Goal: Use online tool/utility

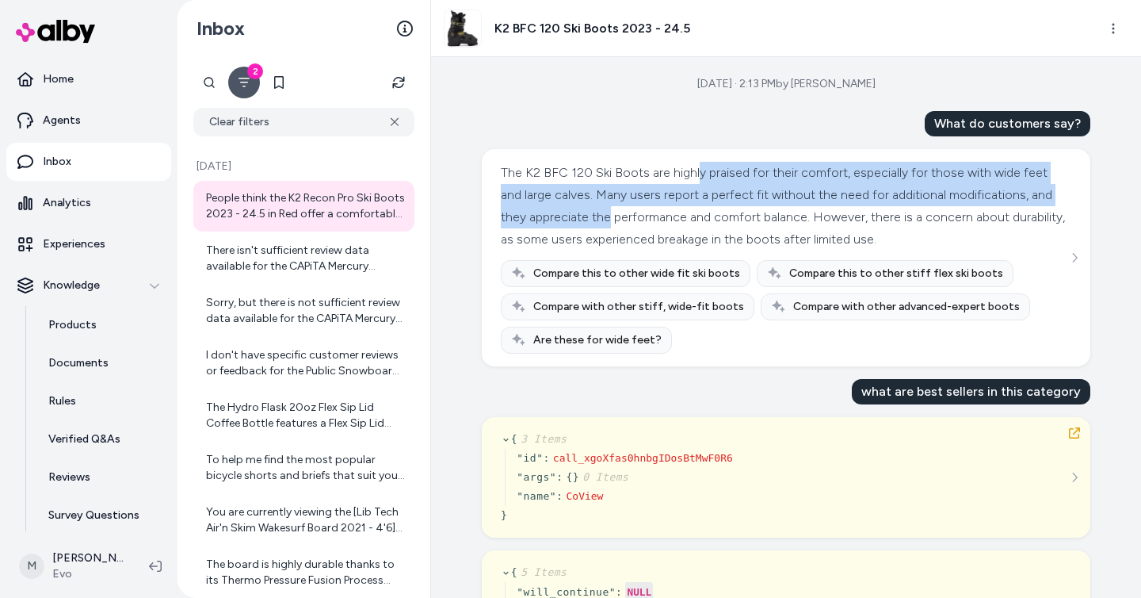
drag, startPoint x: 690, startPoint y: 166, endPoint x: 709, endPoint y: 210, distance: 47.6
click at [709, 210] on div "The K2 BFC 120 Ski Boots are highly praised for their comfort, especially for t…" at bounding box center [784, 206] width 567 height 89
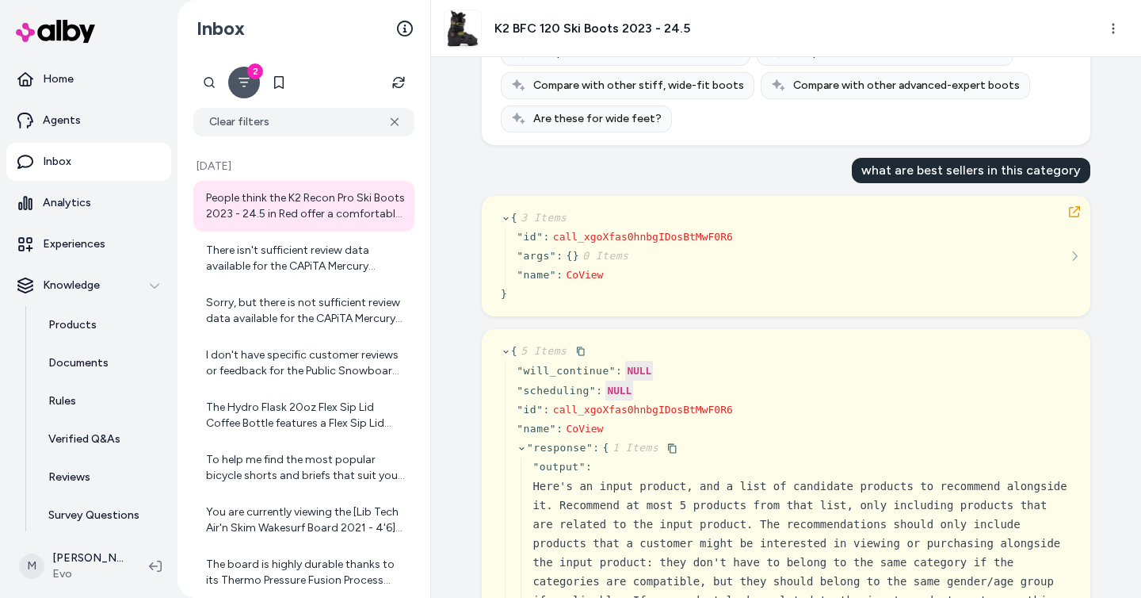
scroll to position [338, 0]
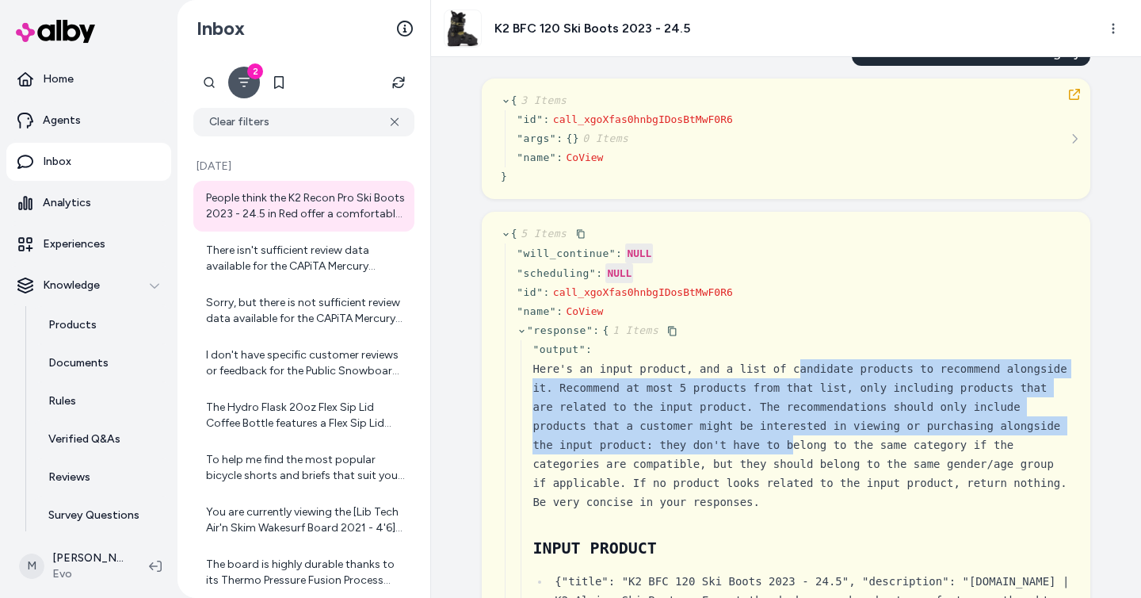
drag, startPoint x: 793, startPoint y: 392, endPoint x: 789, endPoint y: 448, distance: 55.6
click at [789, 448] on div "Here's an input product, and a list of candidate products to recommend alongsid…" at bounding box center [802, 435] width 539 height 152
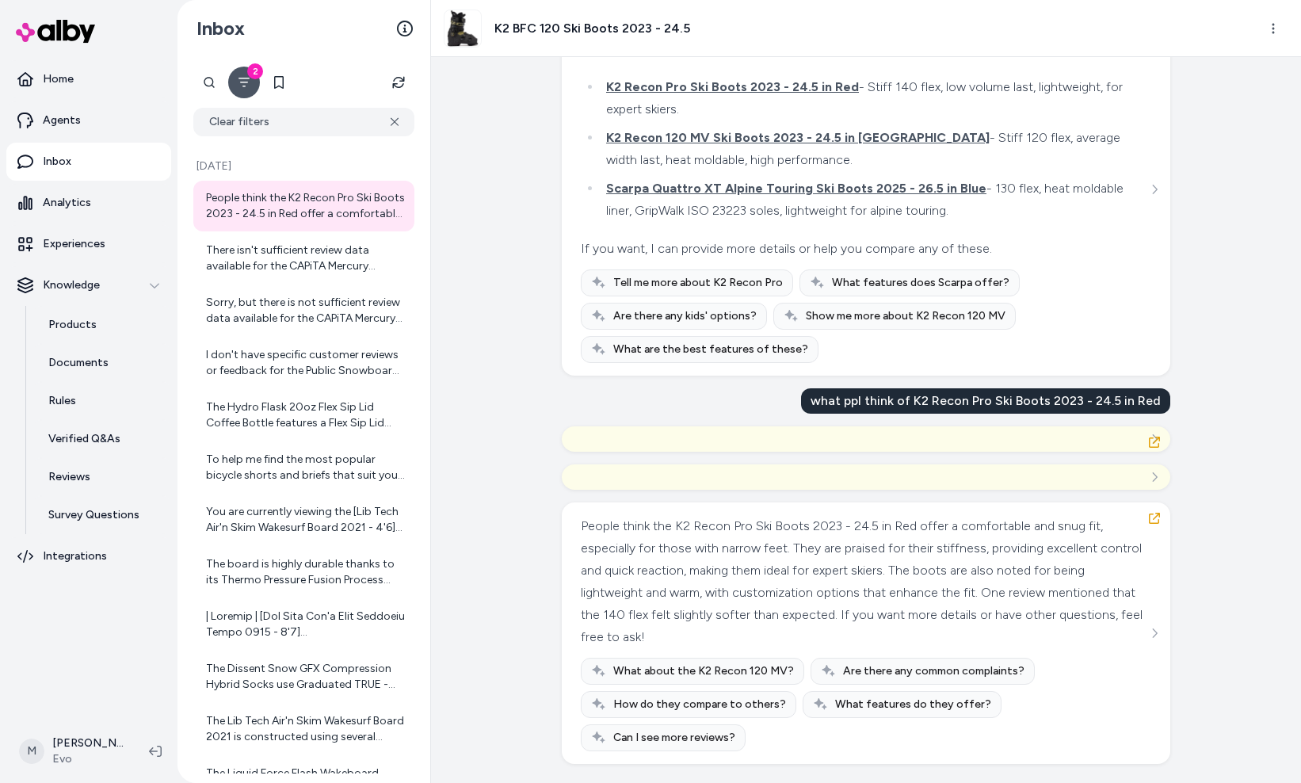
scroll to position [5222, 0]
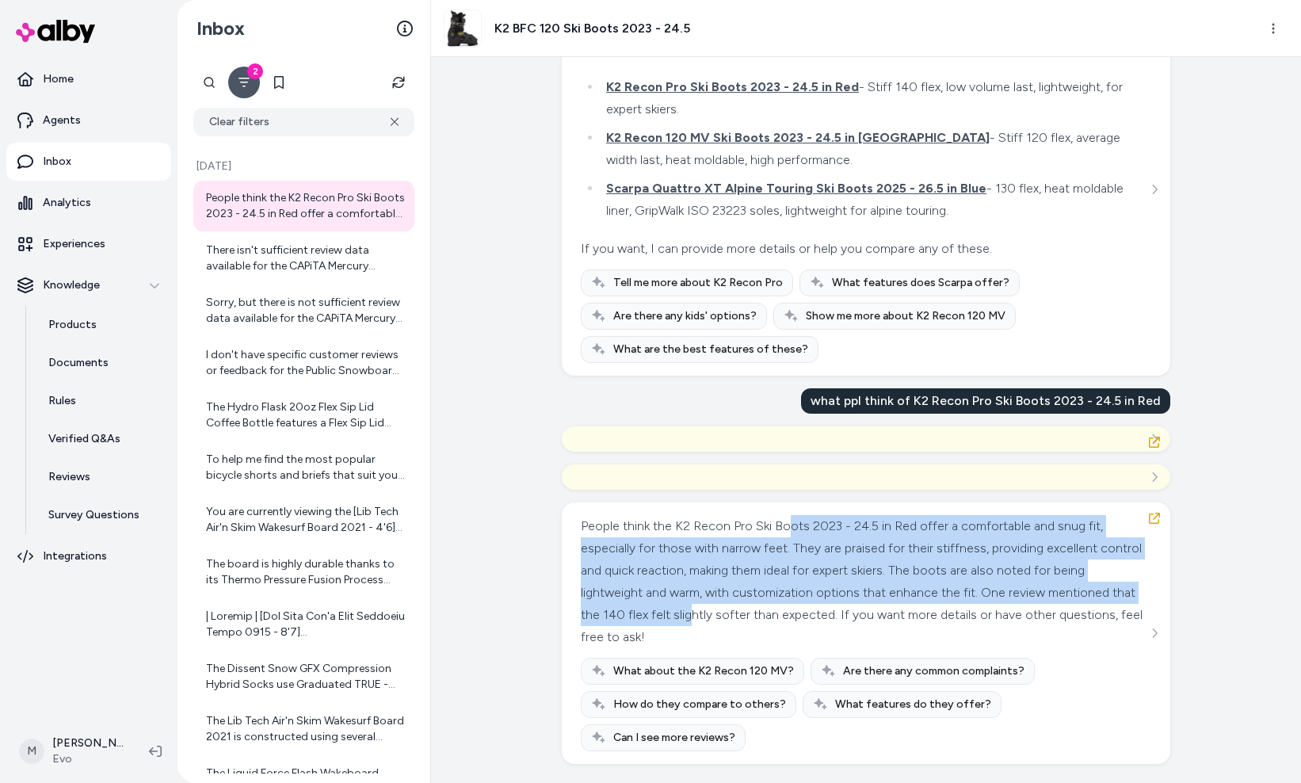
drag, startPoint x: 779, startPoint y: 591, endPoint x: 776, endPoint y: 623, distance: 31.9
click at [776, 597] on div "People think the K2 Recon Pro Ski Boots 2023 - 24.5 in Red offer a comfortable …" at bounding box center [864, 581] width 567 height 133
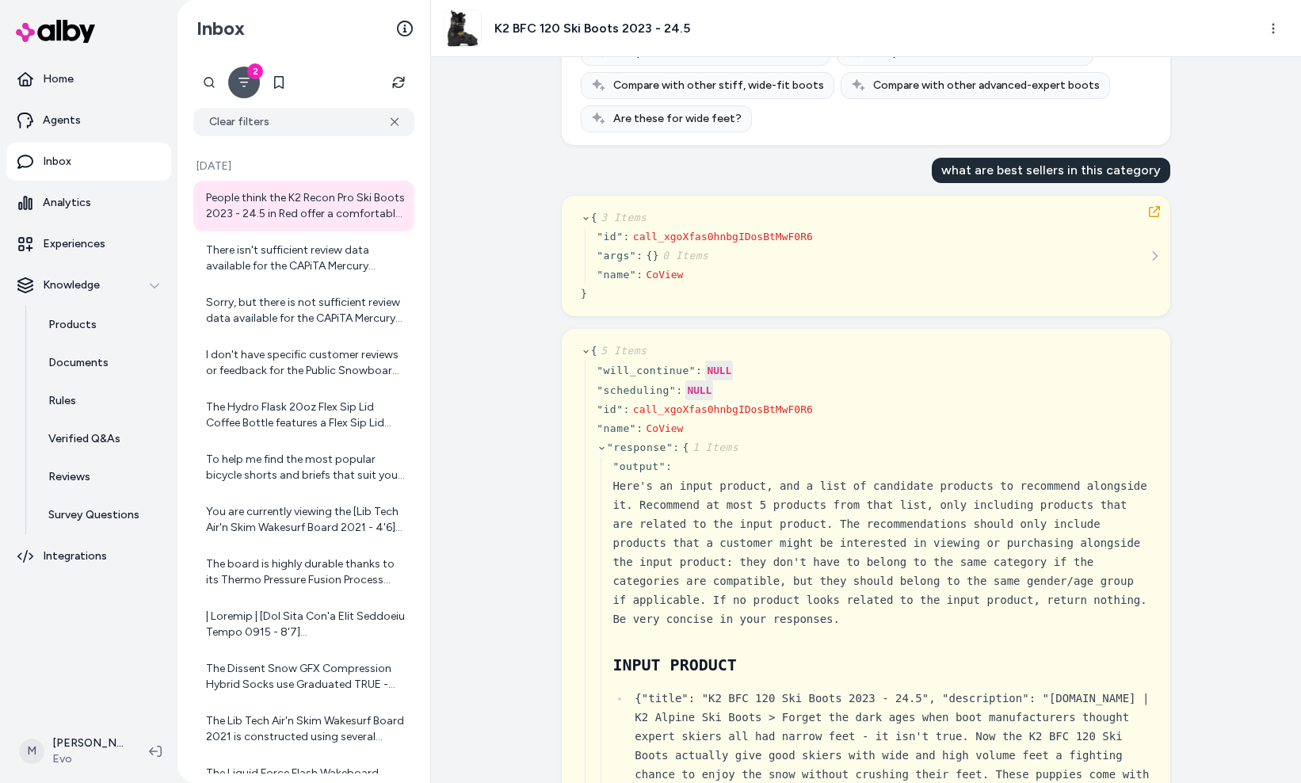
scroll to position [338, 0]
